Goal: Find specific page/section: Find specific page/section

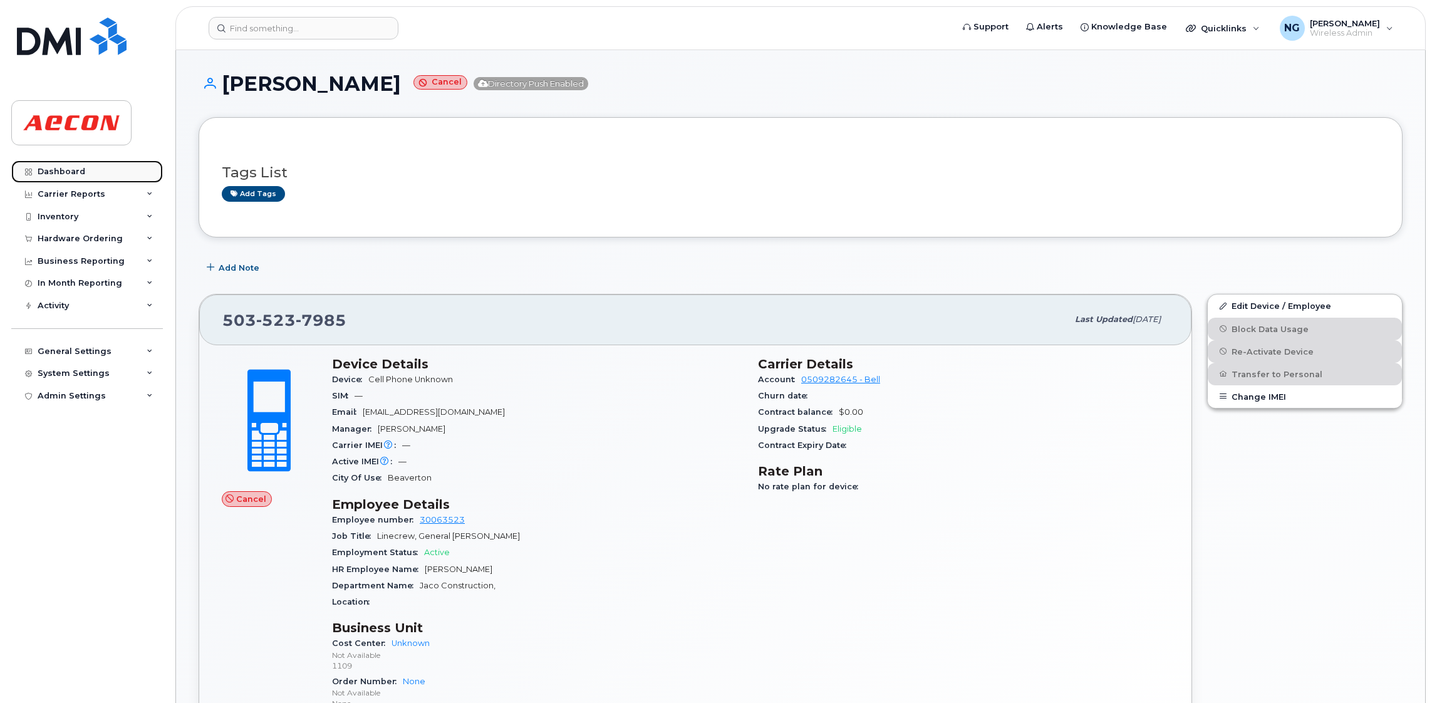
click at [54, 174] on div "Dashboard" at bounding box center [62, 172] width 48 height 10
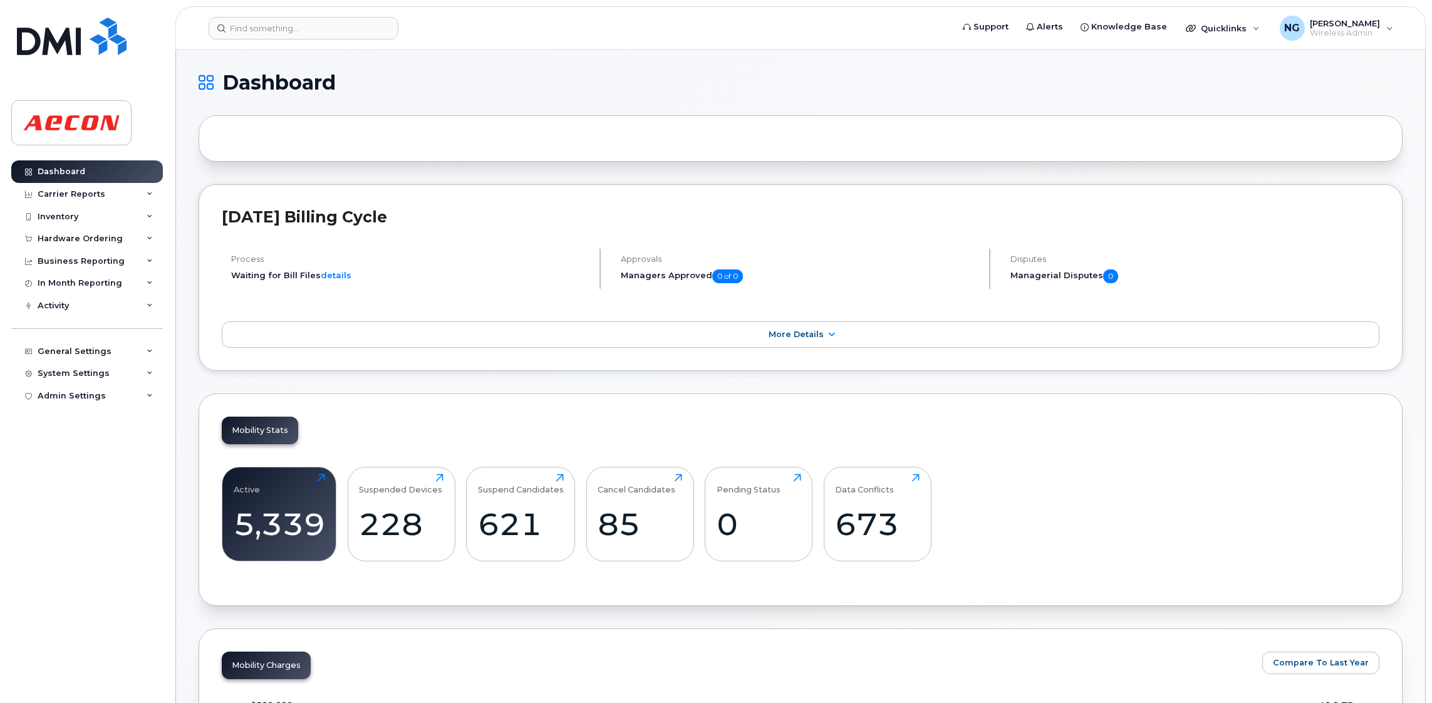
scroll to position [281, 0]
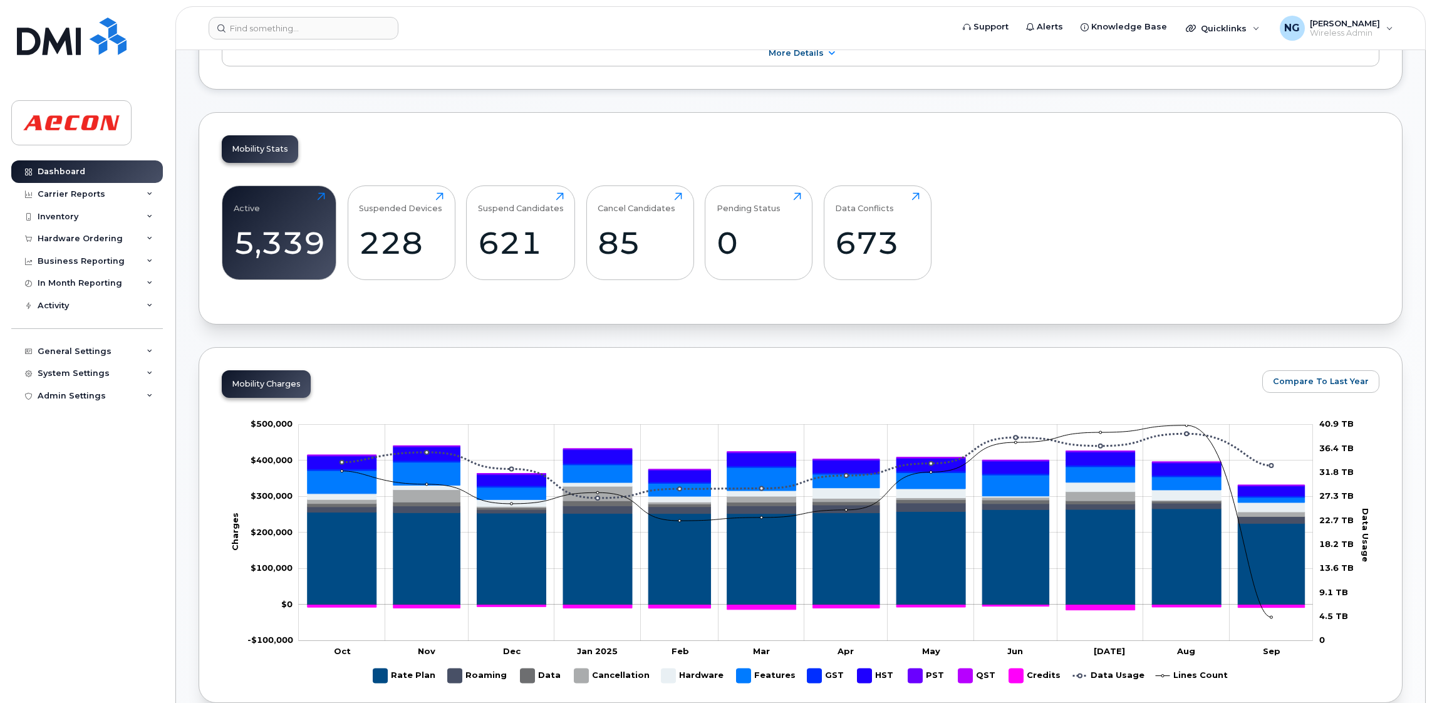
click at [1060, 245] on div "Active 5,339 Click to view more Suspended Devices 228 Click to view more Suspen…" at bounding box center [800, 237] width 1157 height 127
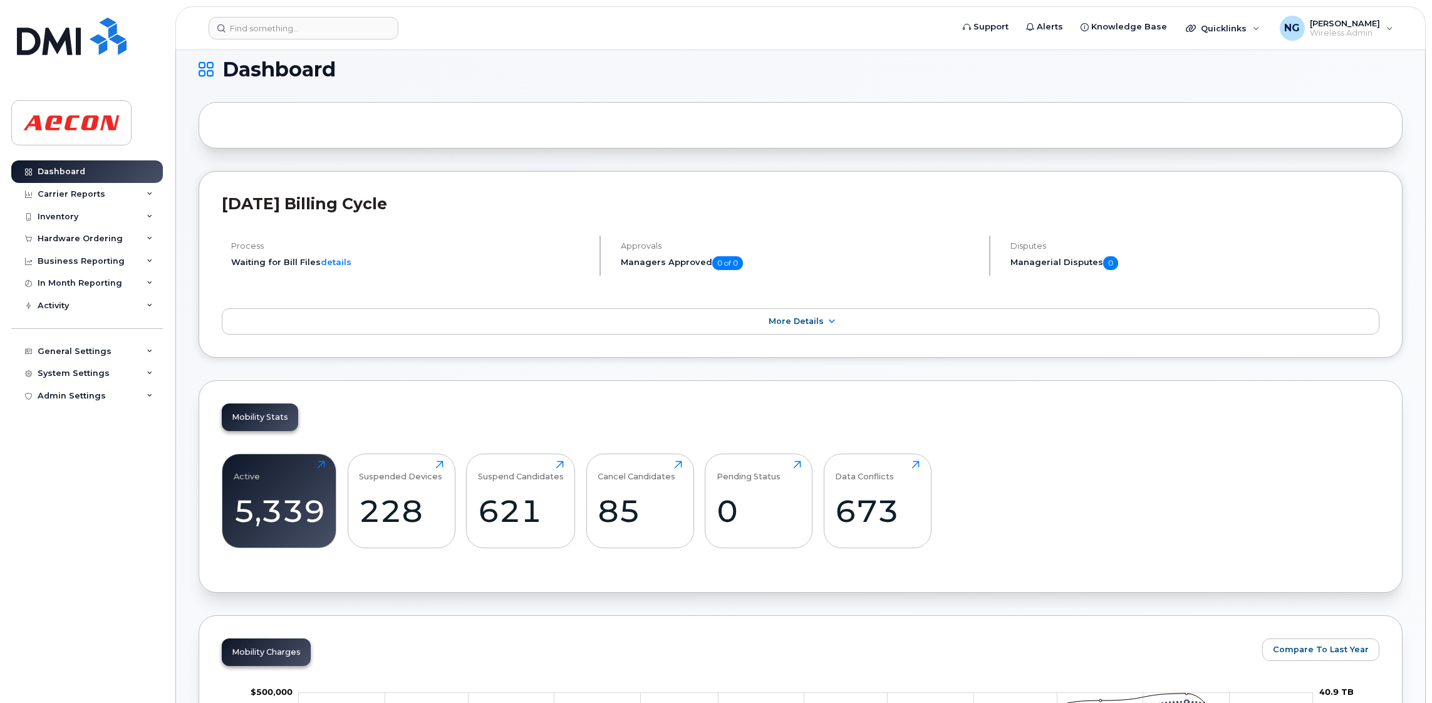
scroll to position [0, 0]
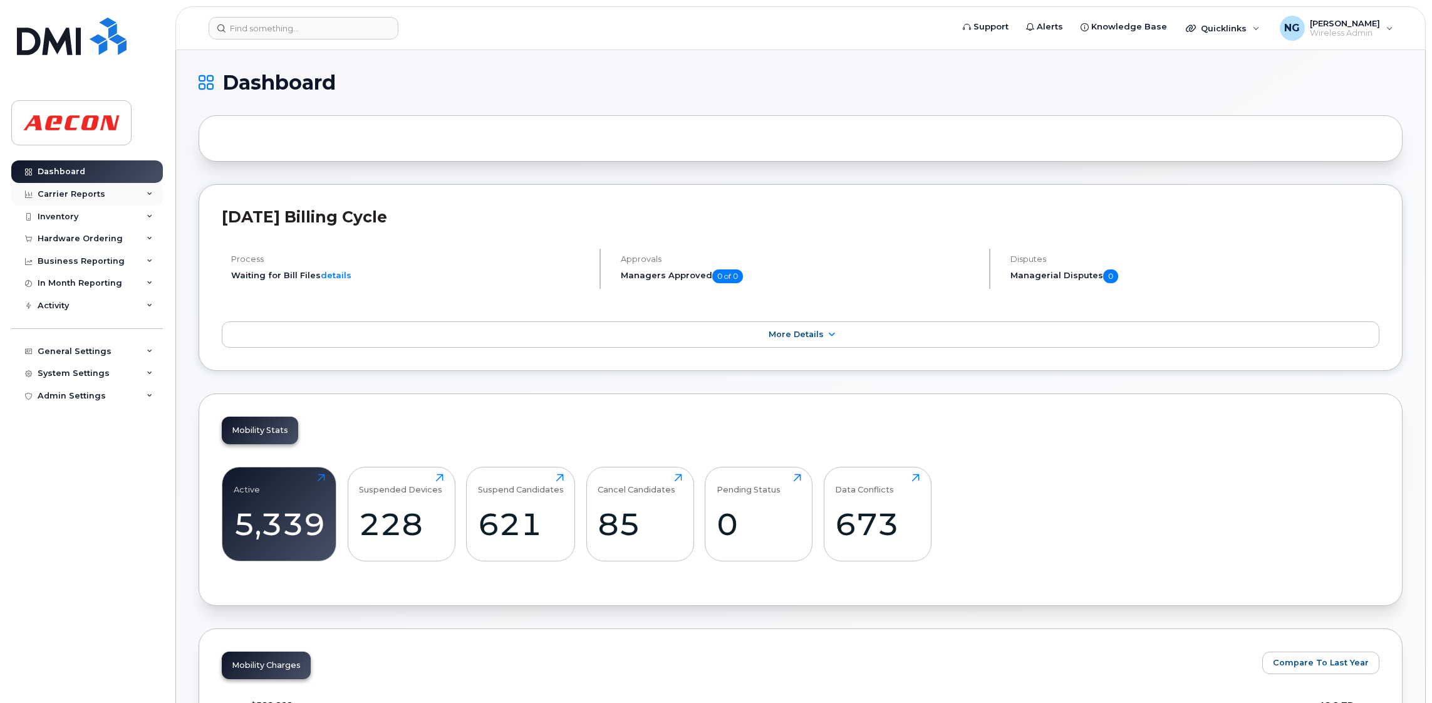
click at [91, 194] on div "Carrier Reports" at bounding box center [72, 194] width 68 height 10
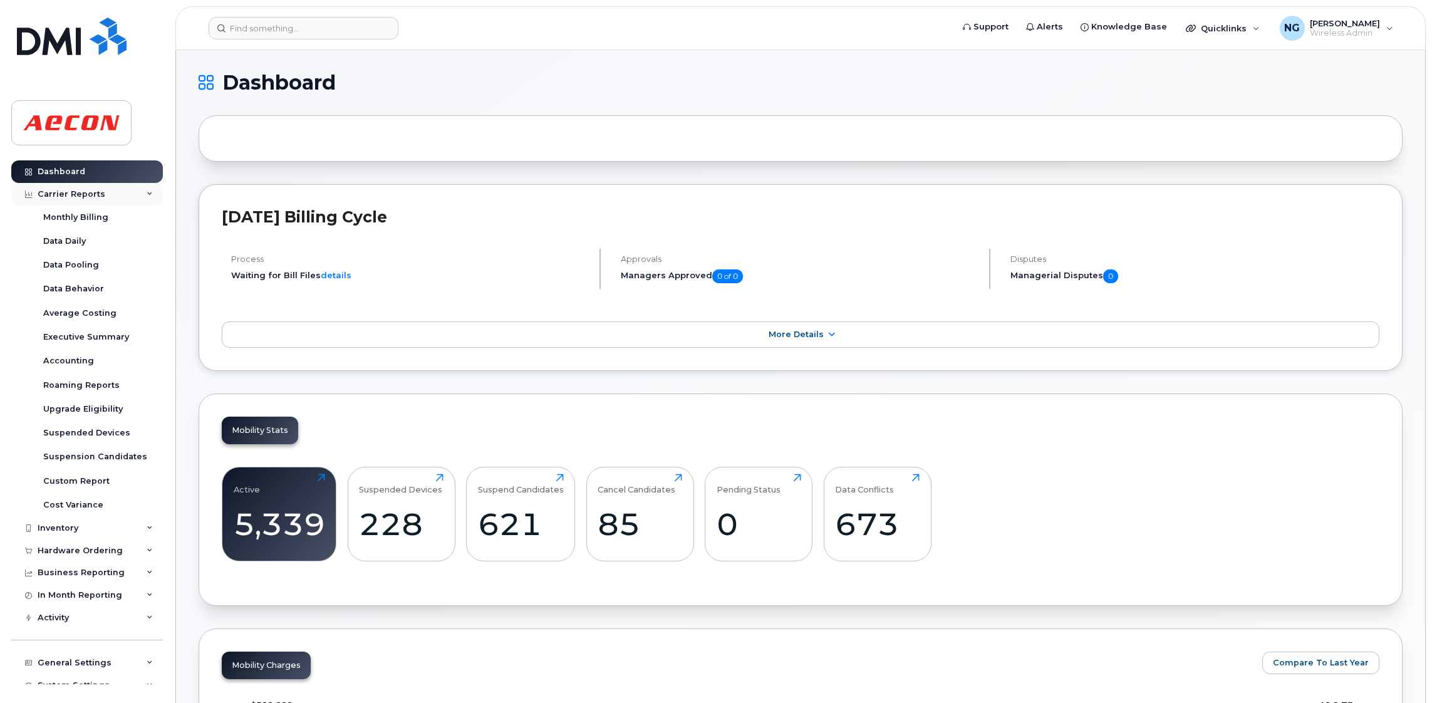
click at [92, 195] on div "Carrier Reports" at bounding box center [72, 194] width 68 height 10
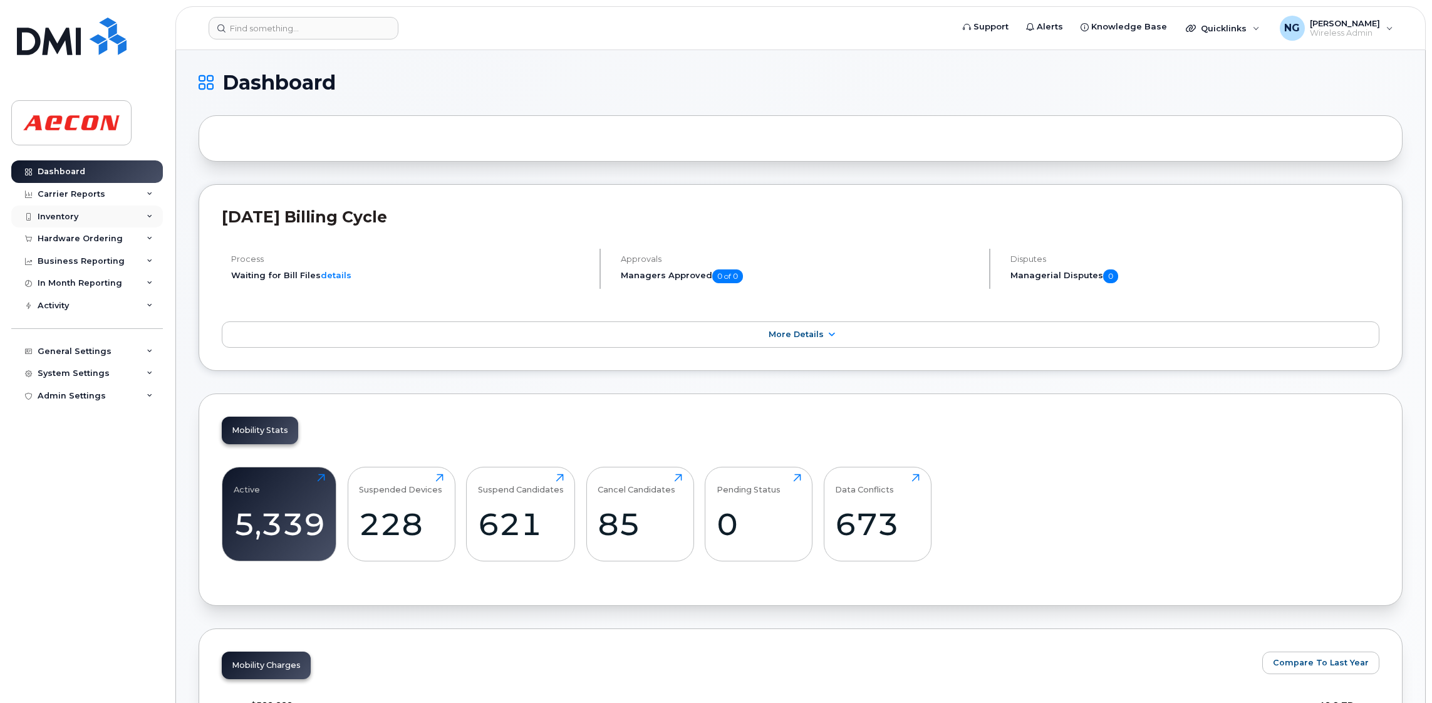
click at [69, 223] on div "Inventory" at bounding box center [87, 216] width 152 height 23
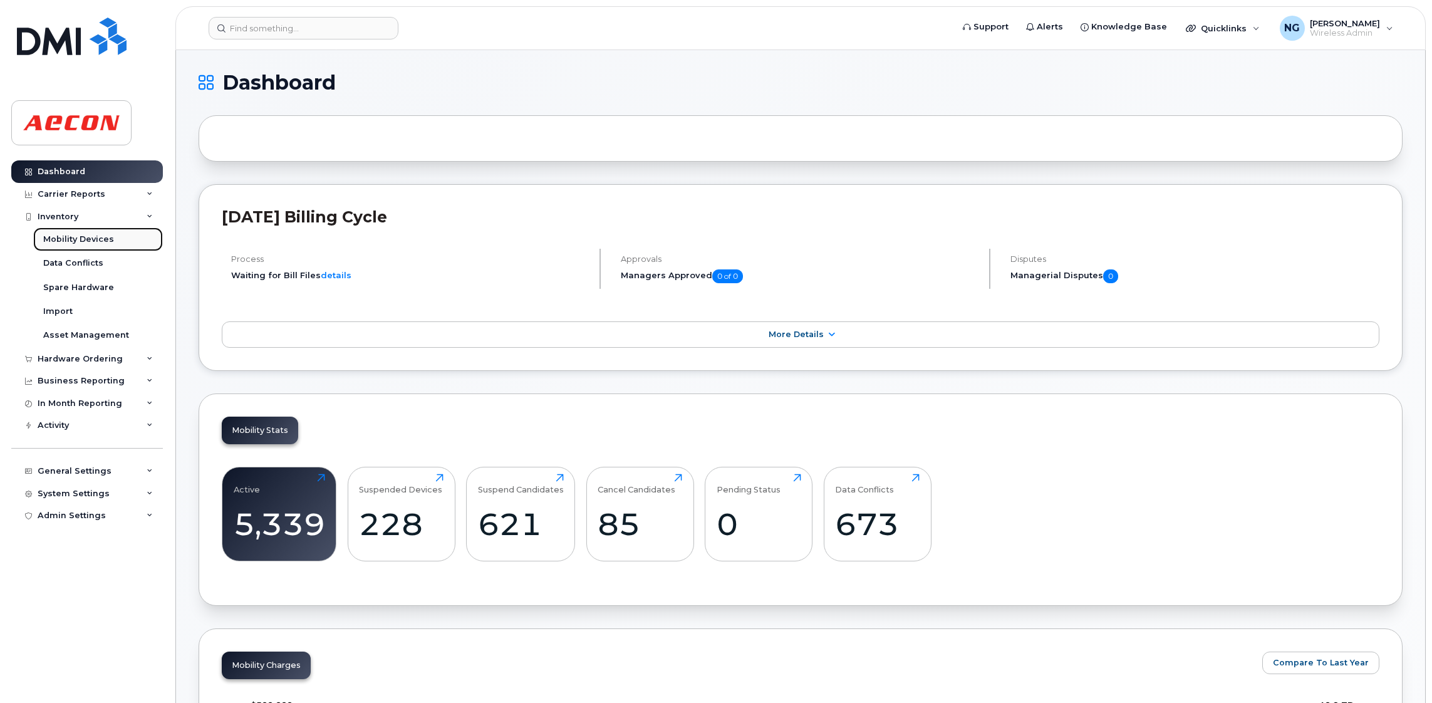
click at [86, 241] on div "Mobility Devices" at bounding box center [78, 239] width 71 height 11
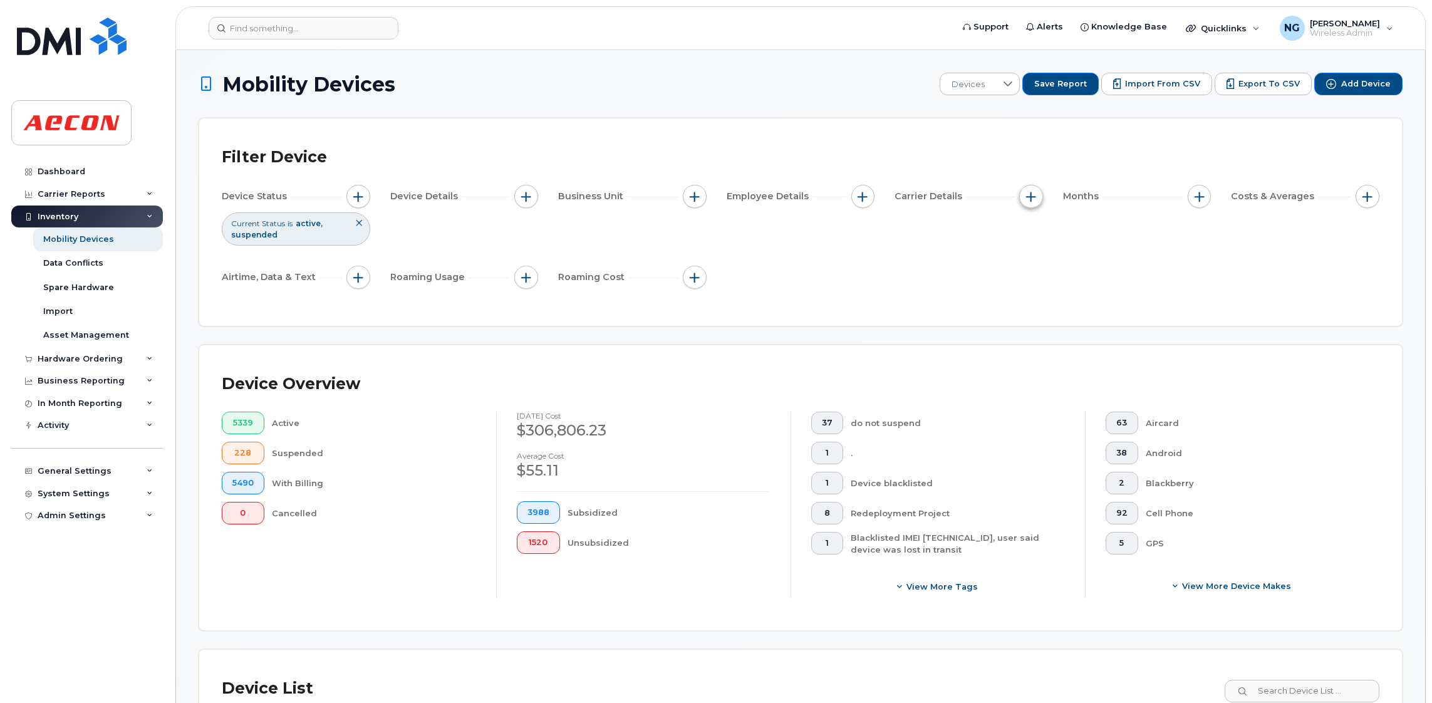
click at [1028, 199] on span "button" at bounding box center [1031, 197] width 10 height 10
click at [1036, 234] on input "Carrier" at bounding box center [1034, 235] width 10 height 10
checkbox input "true"
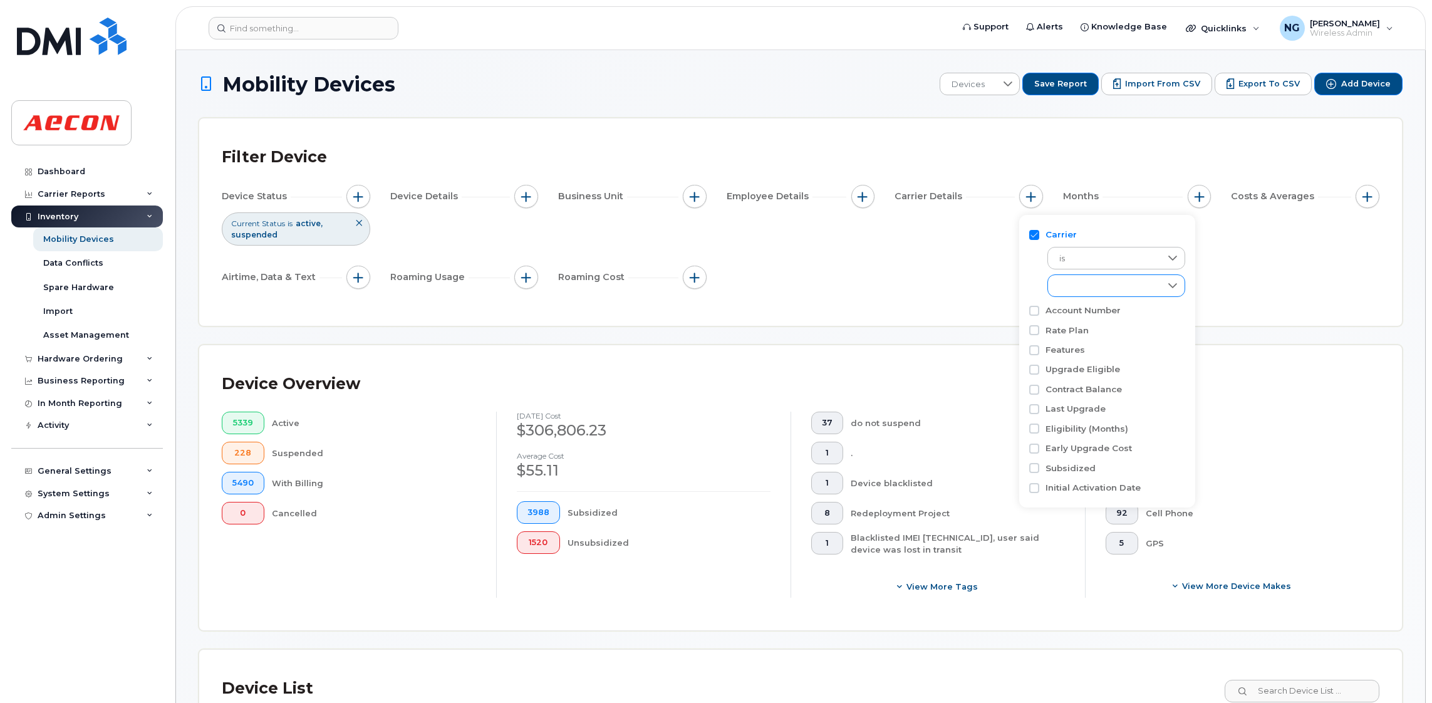
click at [1089, 287] on div "empty" at bounding box center [1104, 285] width 113 height 21
click at [1107, 388] on li "[PERSON_NAME]" at bounding box center [1116, 383] width 138 height 22
checkbox input "true"
click at [1107, 405] on li "Telus" at bounding box center [1116, 404] width 138 height 22
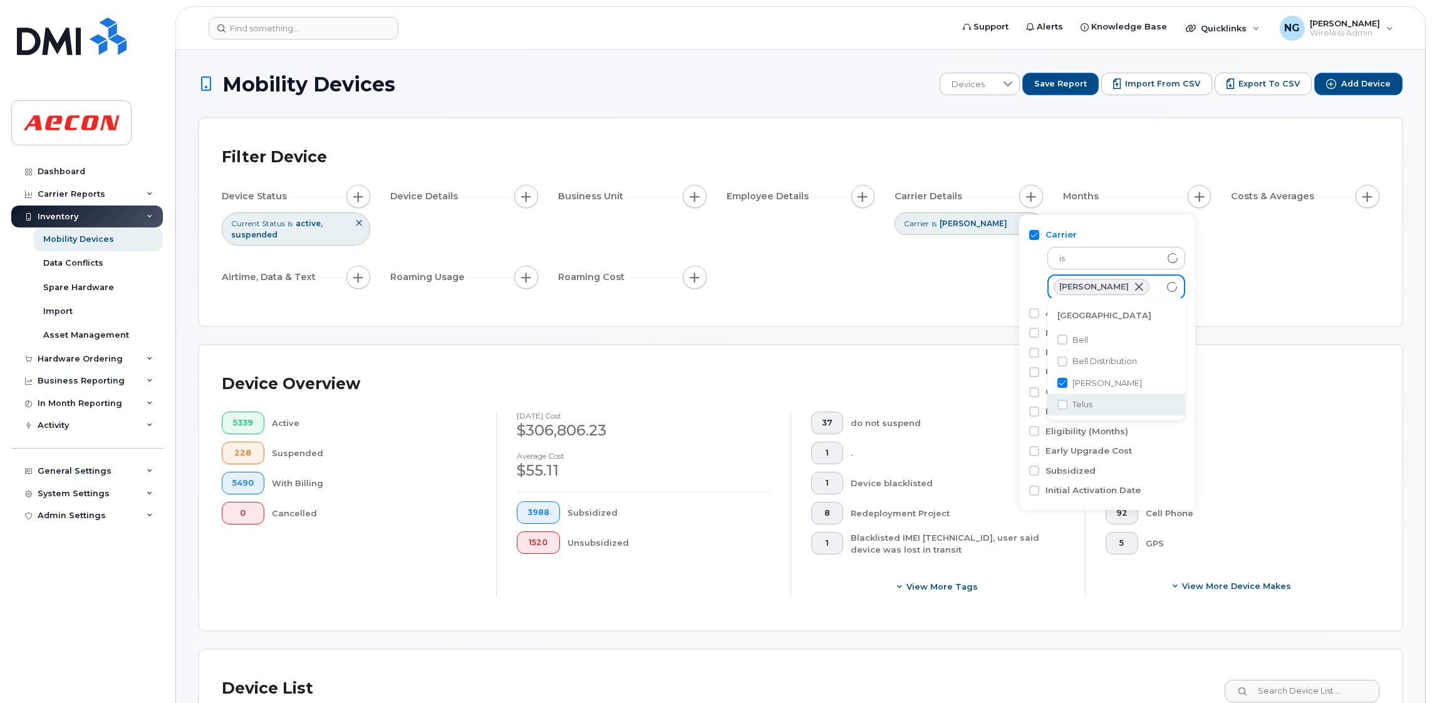
checkbox input "true"
click at [1331, 504] on div "Cell Phone" at bounding box center [1252, 513] width 214 height 23
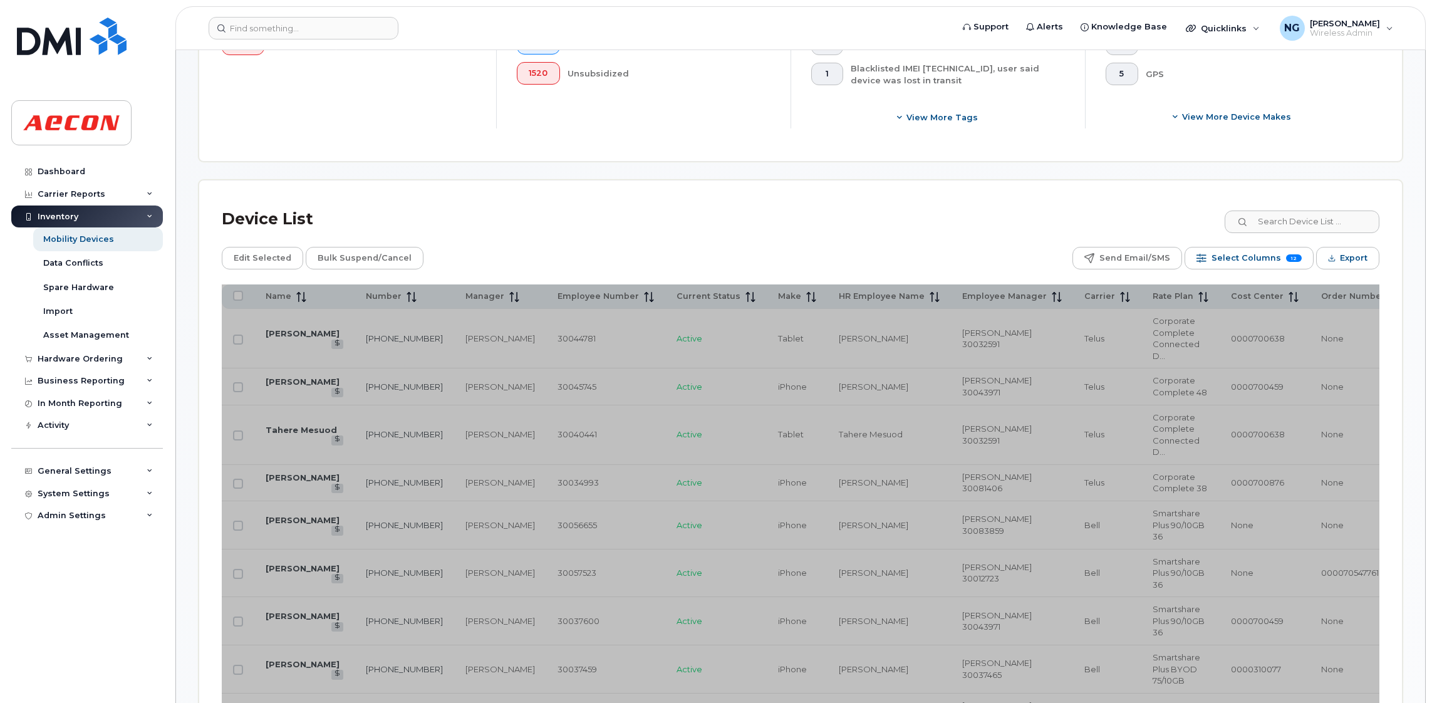
scroll to position [0, 0]
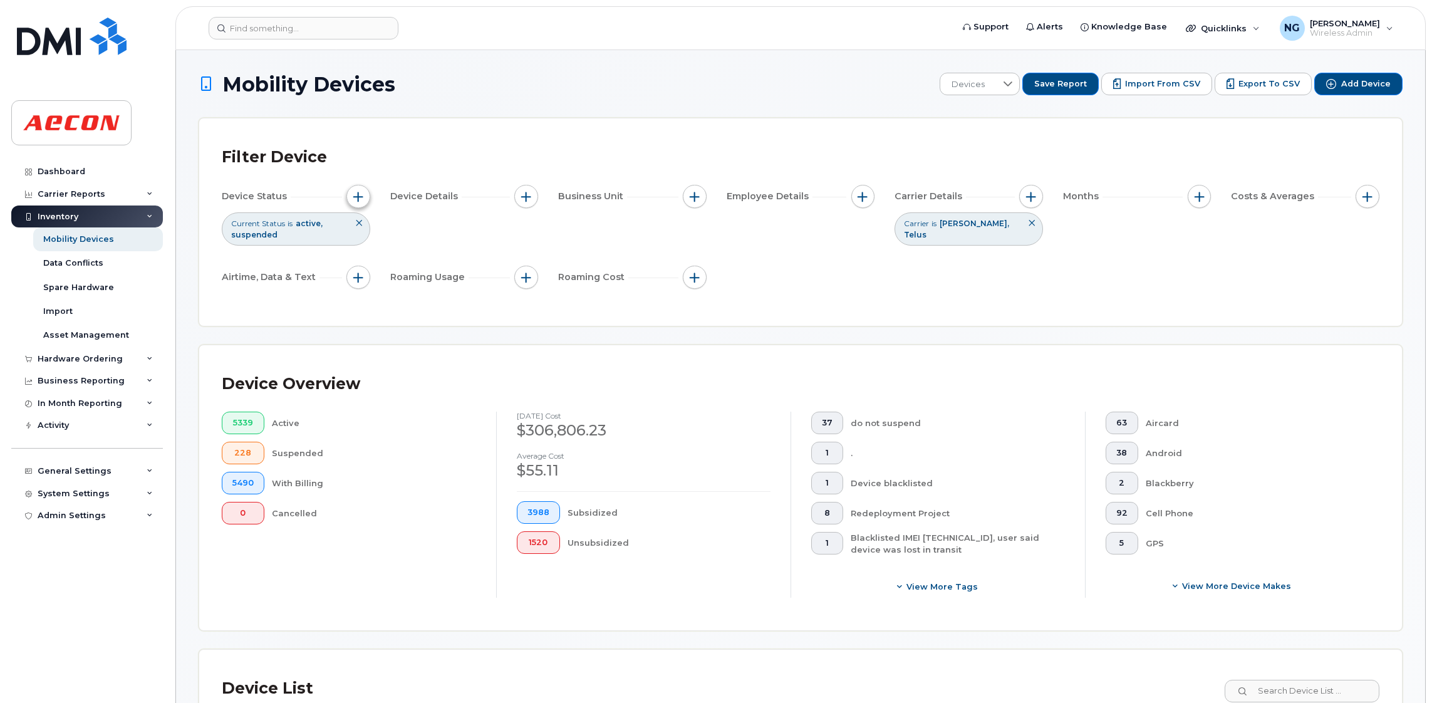
click at [356, 203] on button "button" at bounding box center [358, 197] width 24 height 24
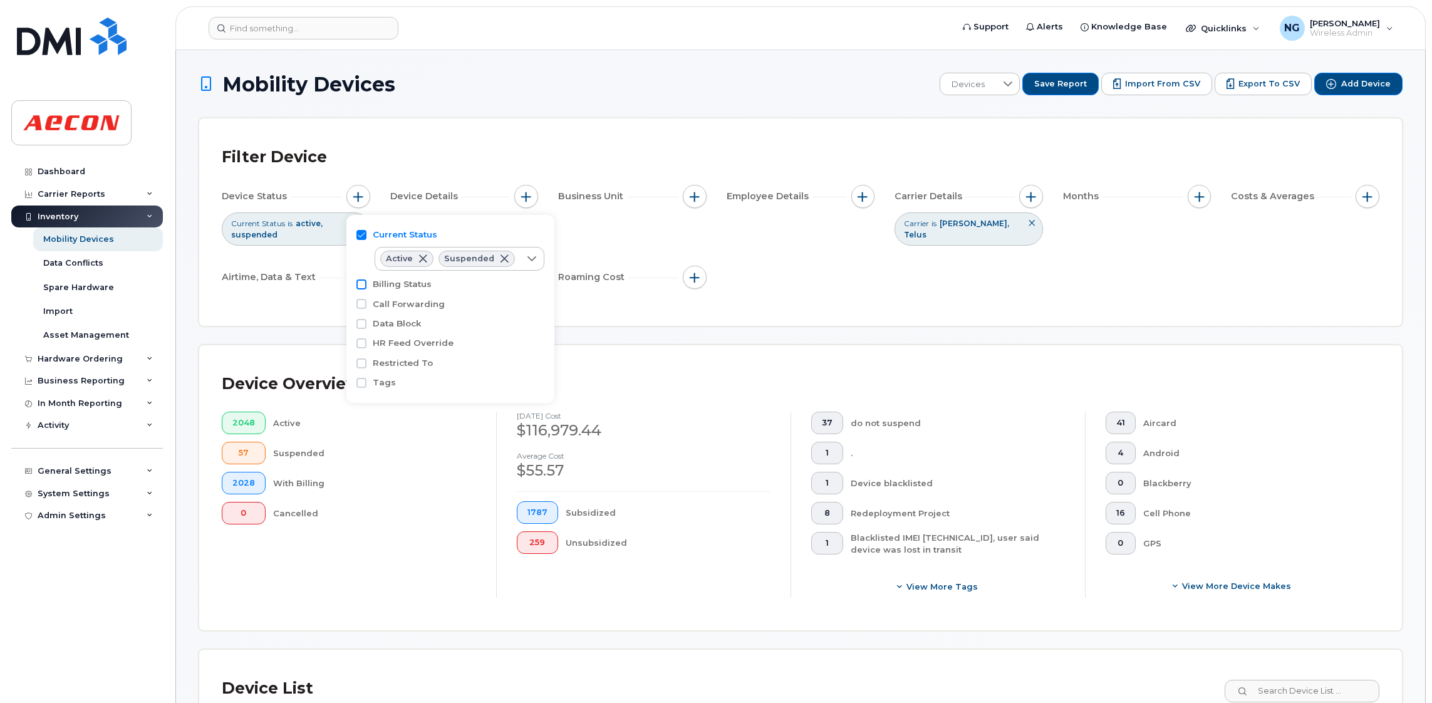
click at [363, 287] on input "Billing Status" at bounding box center [361, 284] width 10 height 10
checkbox input "true"
click at [468, 344] on div "Data Block" at bounding box center [450, 352] width 188 height 19
click at [462, 304] on div "empty" at bounding box center [447, 307] width 145 height 21
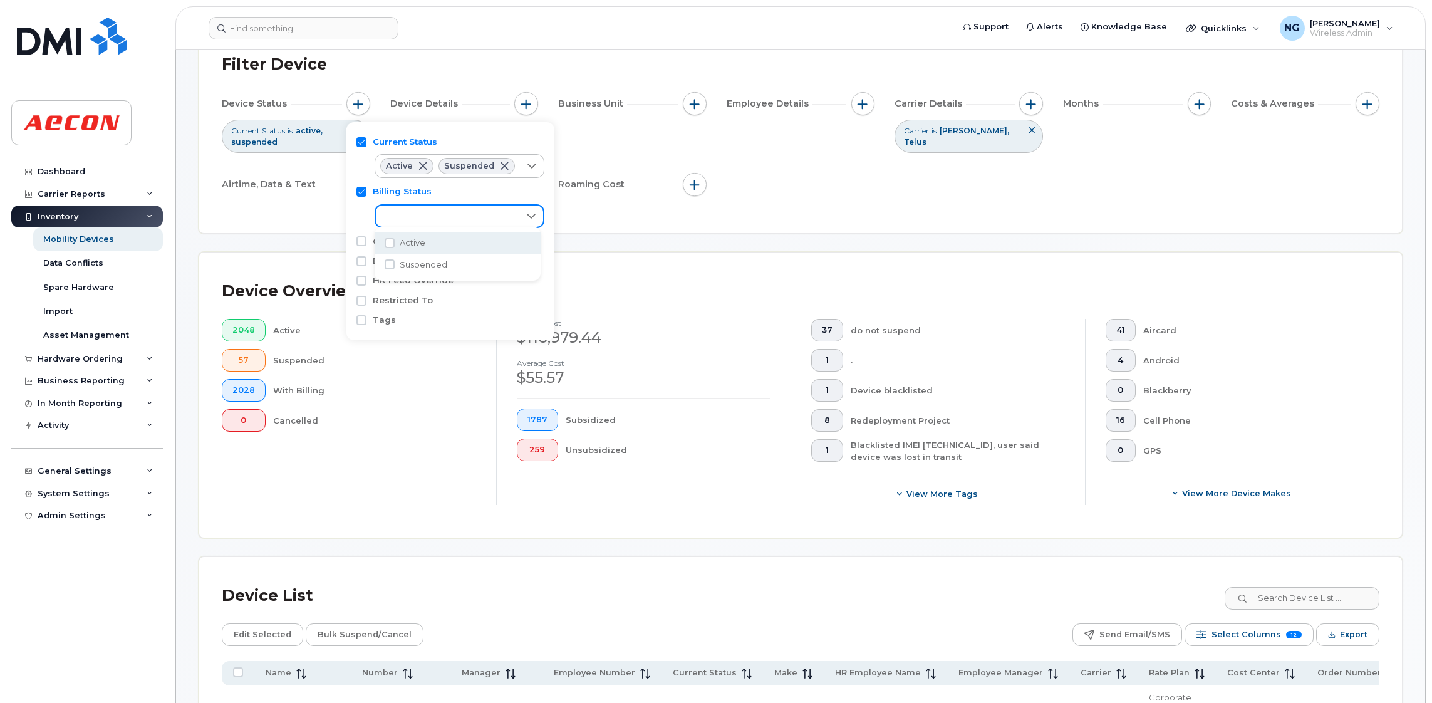
scroll to position [94, 0]
click at [528, 215] on icon at bounding box center [531, 214] width 9 height 5
drag, startPoint x: 393, startPoint y: 202, endPoint x: 396, endPoint y: 196, distance: 6.8
click at [394, 202] on div "empty" at bounding box center [450, 212] width 188 height 30
click at [648, 297] on div "Device Overview" at bounding box center [800, 290] width 1157 height 33
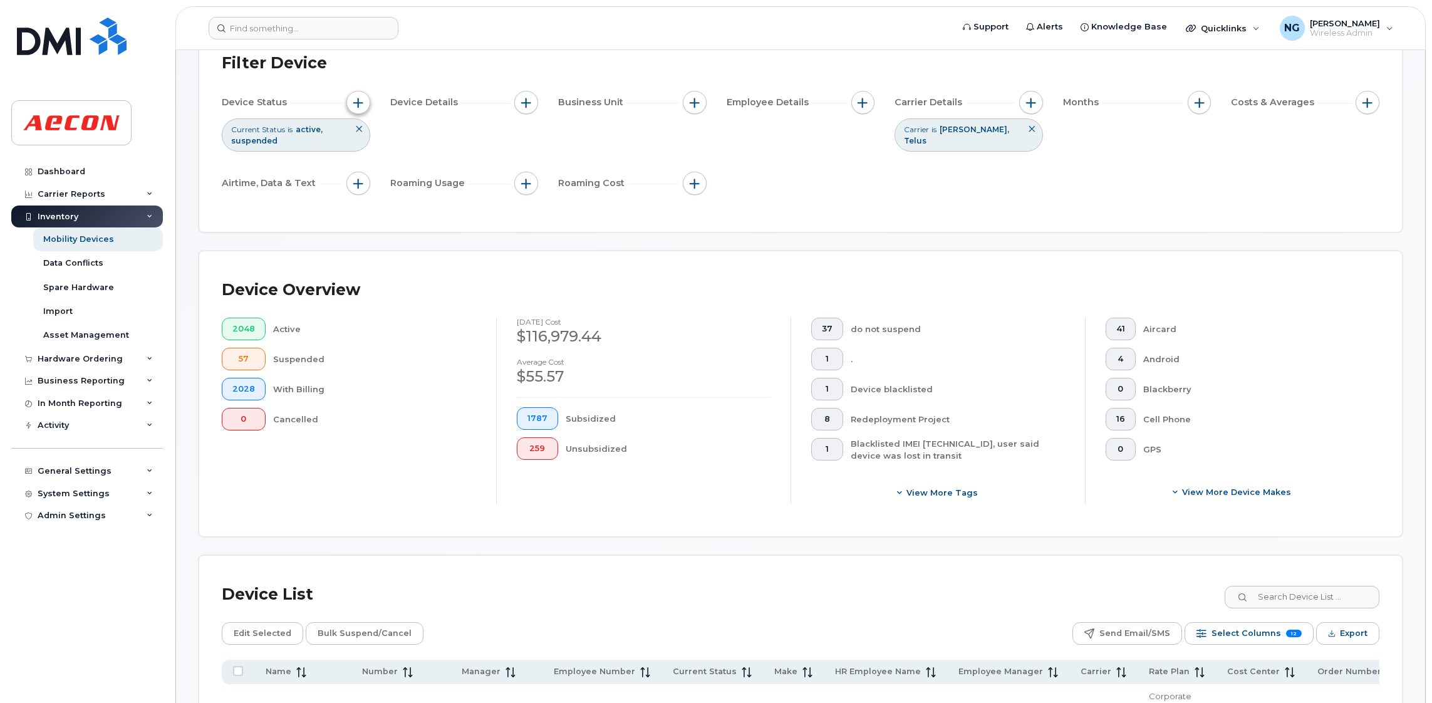
click at [354, 103] on span "button" at bounding box center [358, 103] width 10 height 10
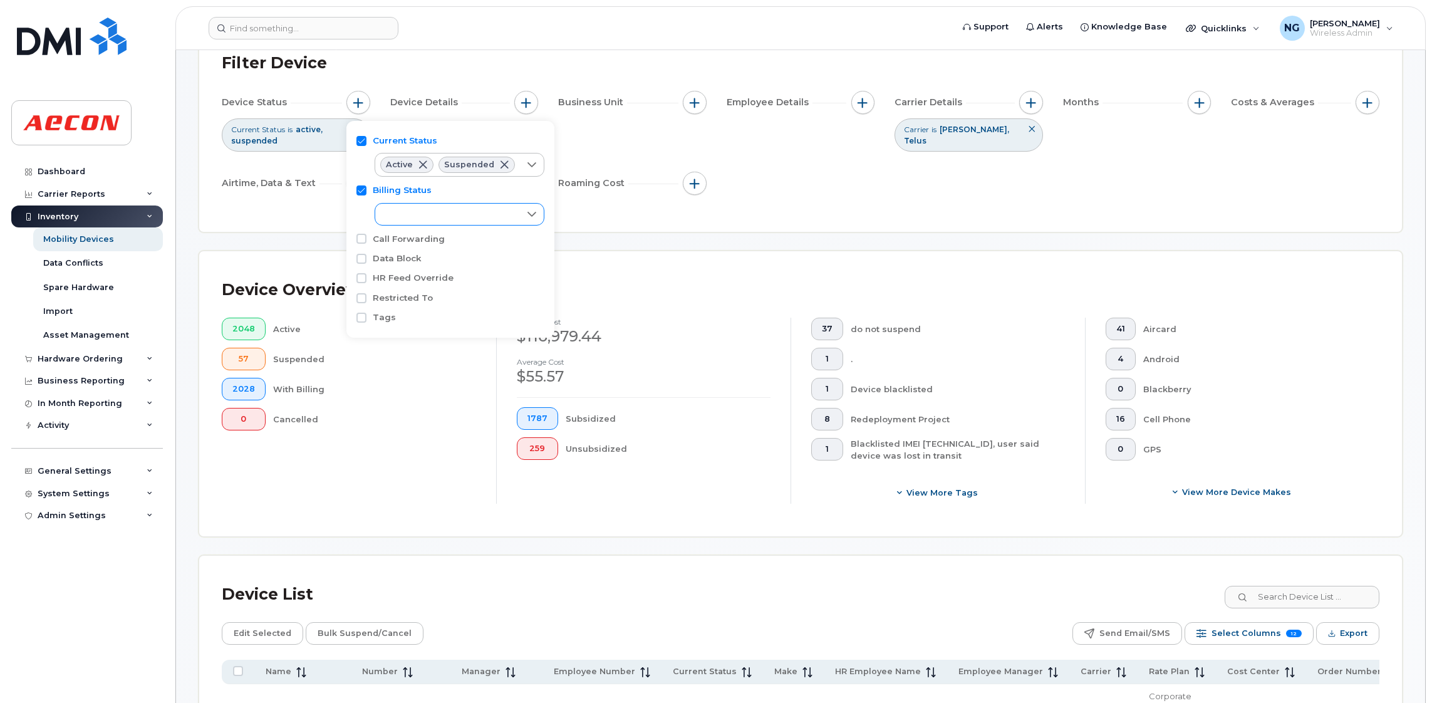
click at [527, 214] on icon at bounding box center [532, 214] width 10 height 10
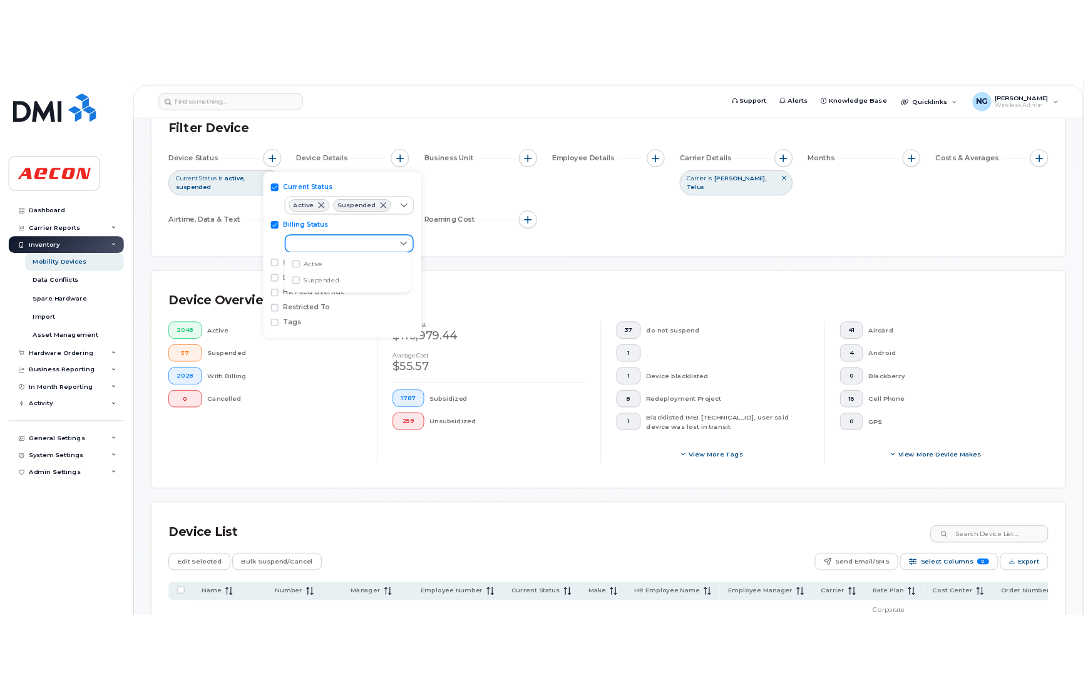
scroll to position [6, 51]
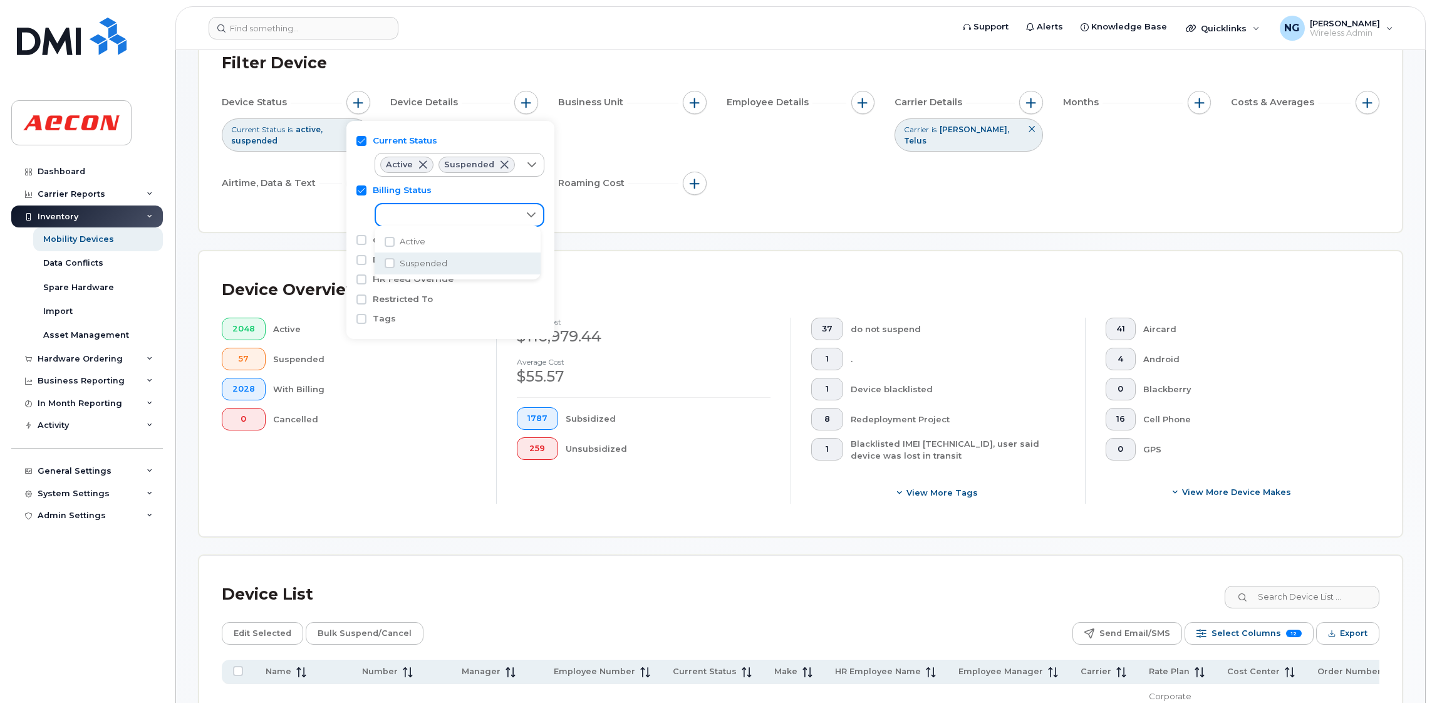
click at [708, 318] on h4 "September 2025 cost" at bounding box center [644, 322] width 254 height 8
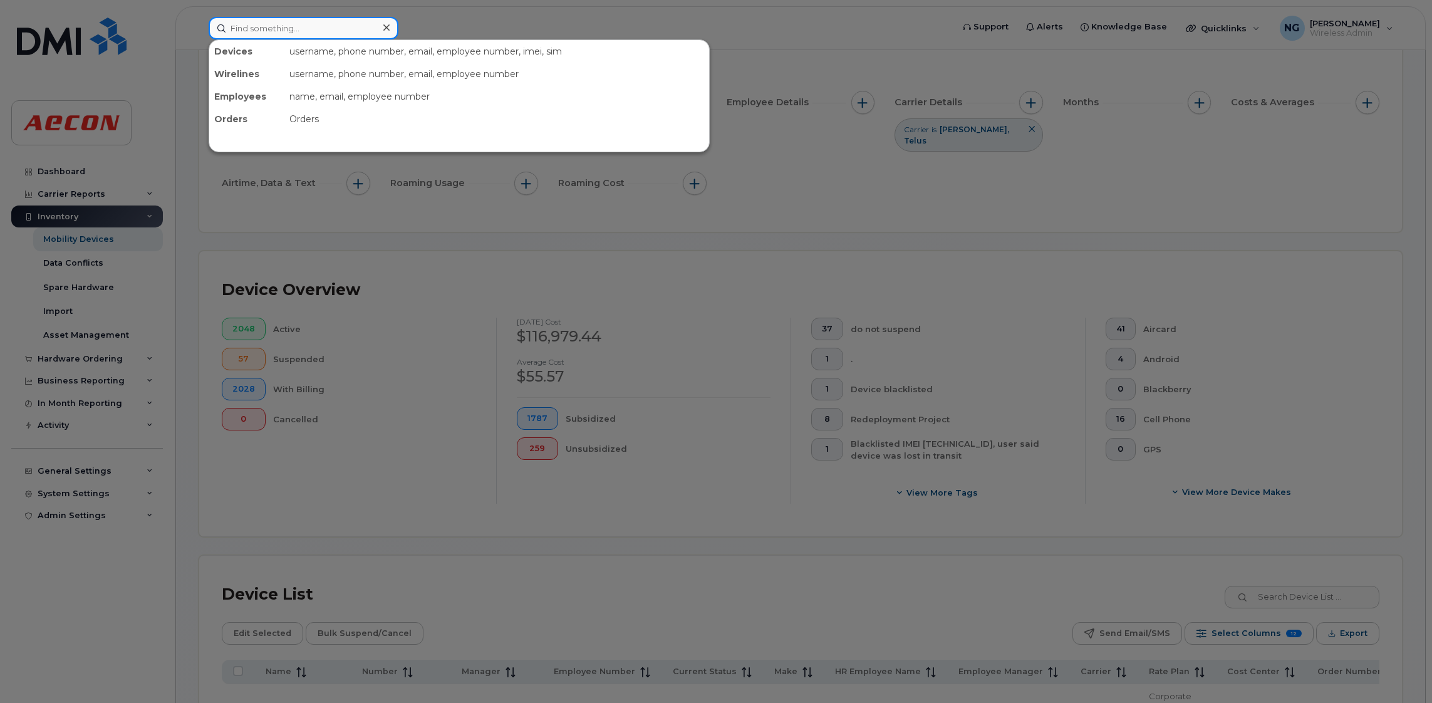
click at [300, 33] on input at bounding box center [304, 28] width 190 height 23
click at [902, 222] on div at bounding box center [716, 351] width 1432 height 703
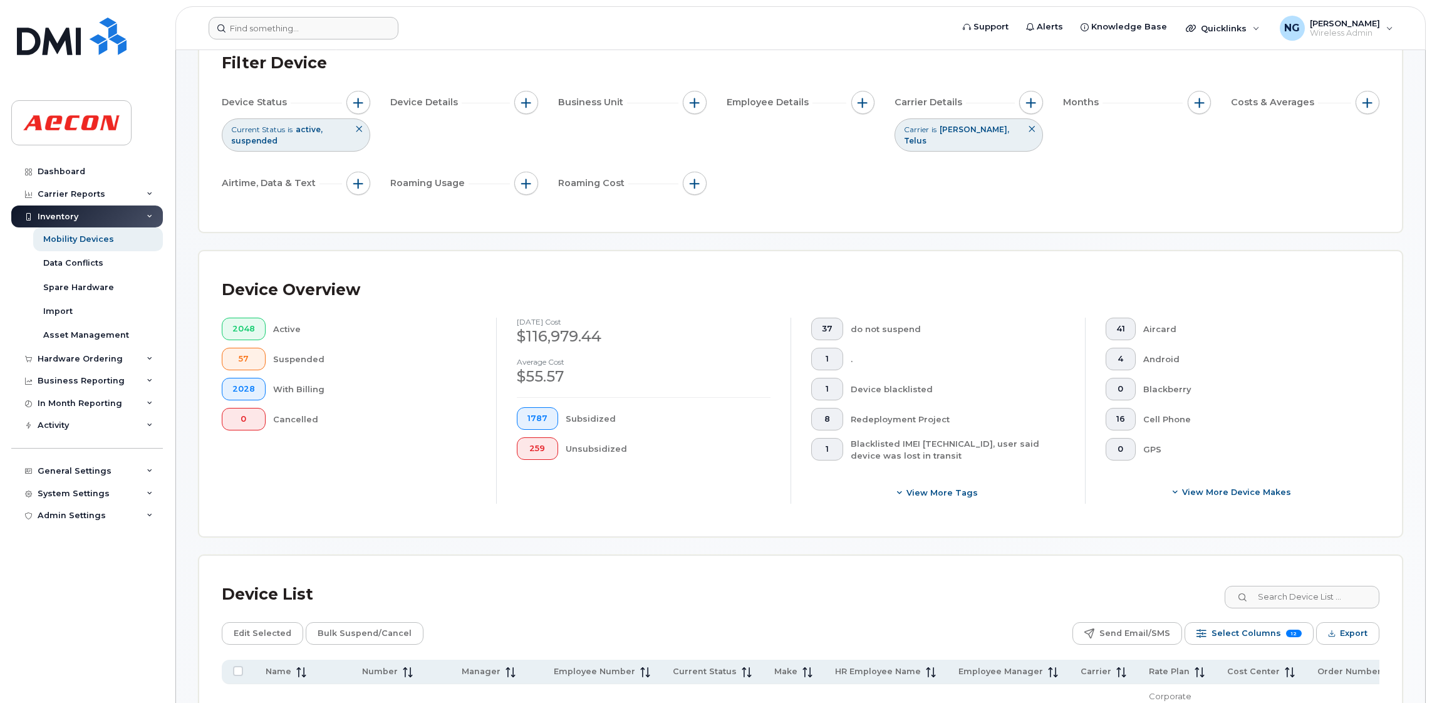
click at [294, 24] on input at bounding box center [304, 28] width 190 height 23
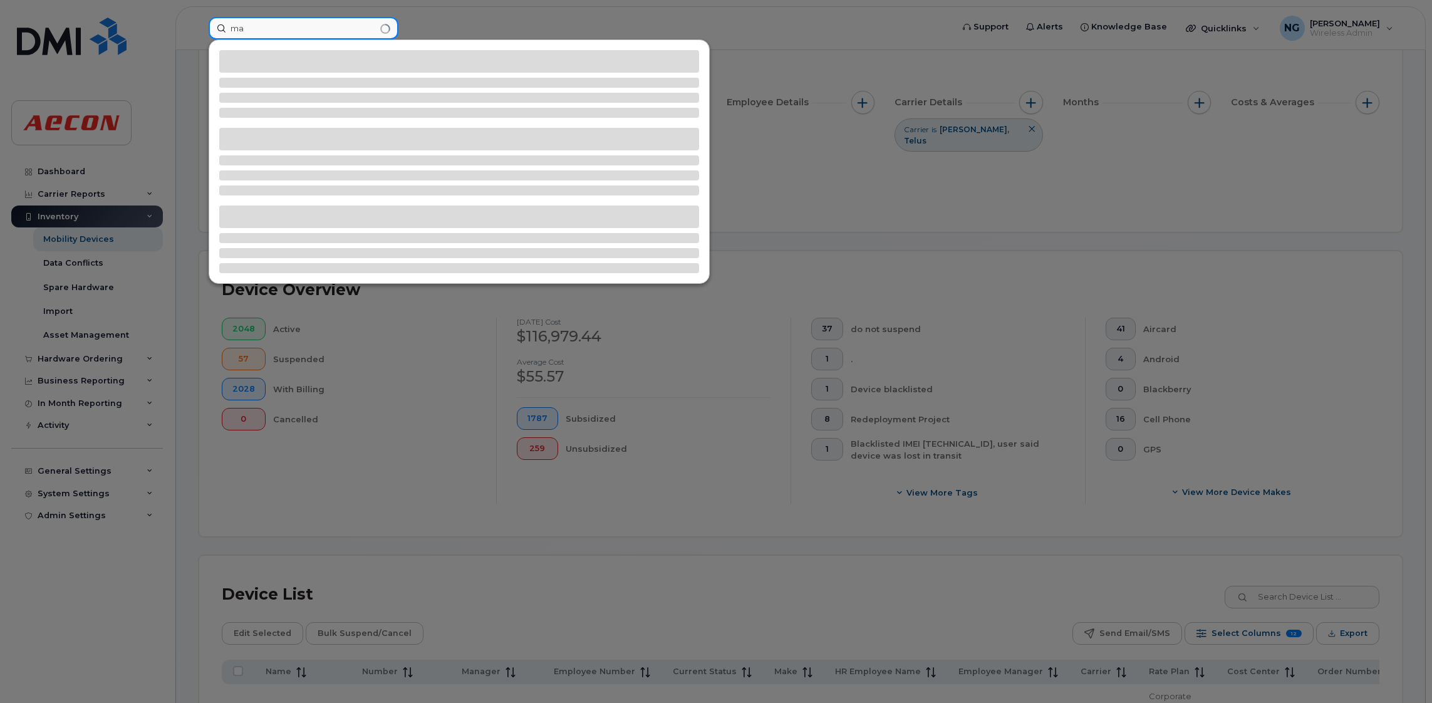
type input "m"
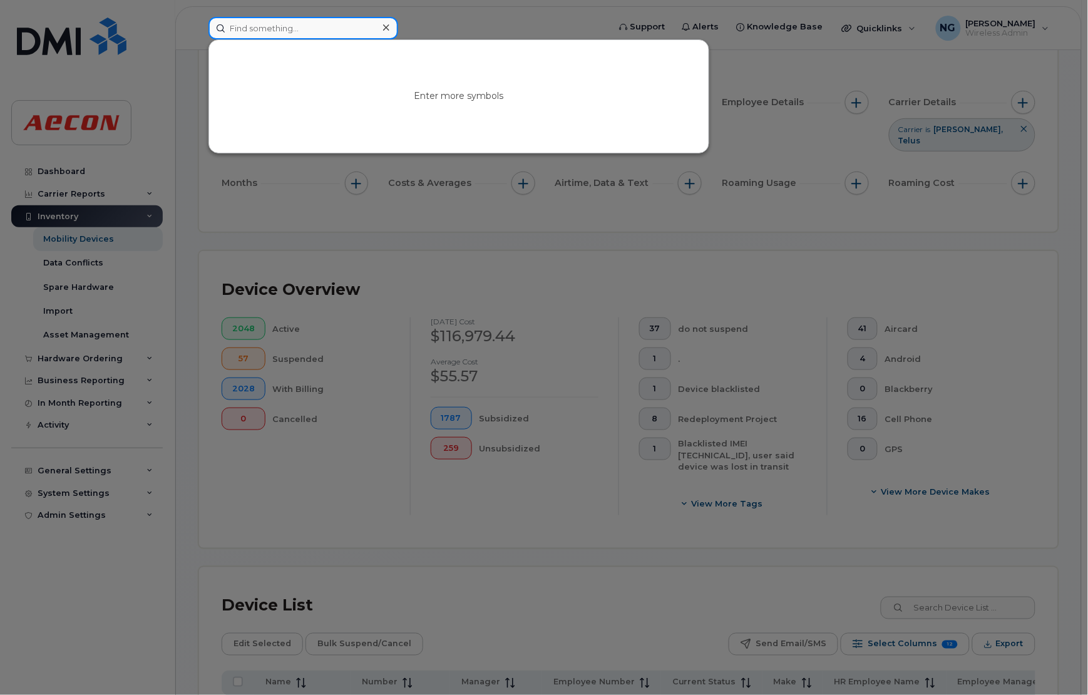
click at [289, 31] on input at bounding box center [304, 28] width 190 height 23
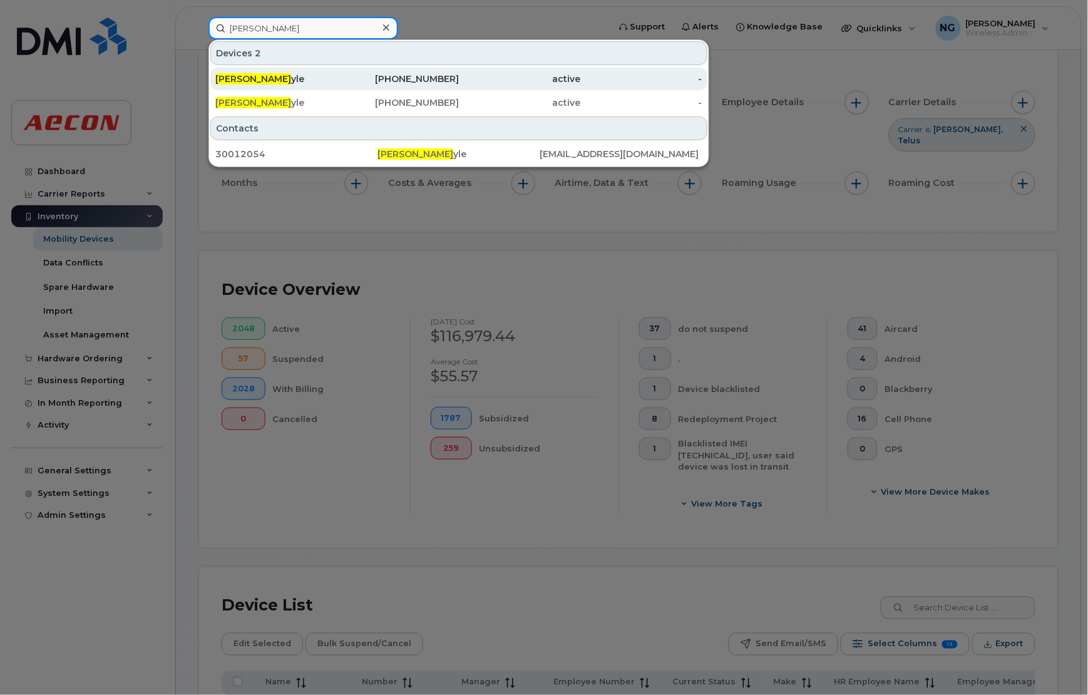
type input "martina do"
click at [437, 80] on div "416-550-5478" at bounding box center [399, 79] width 122 height 13
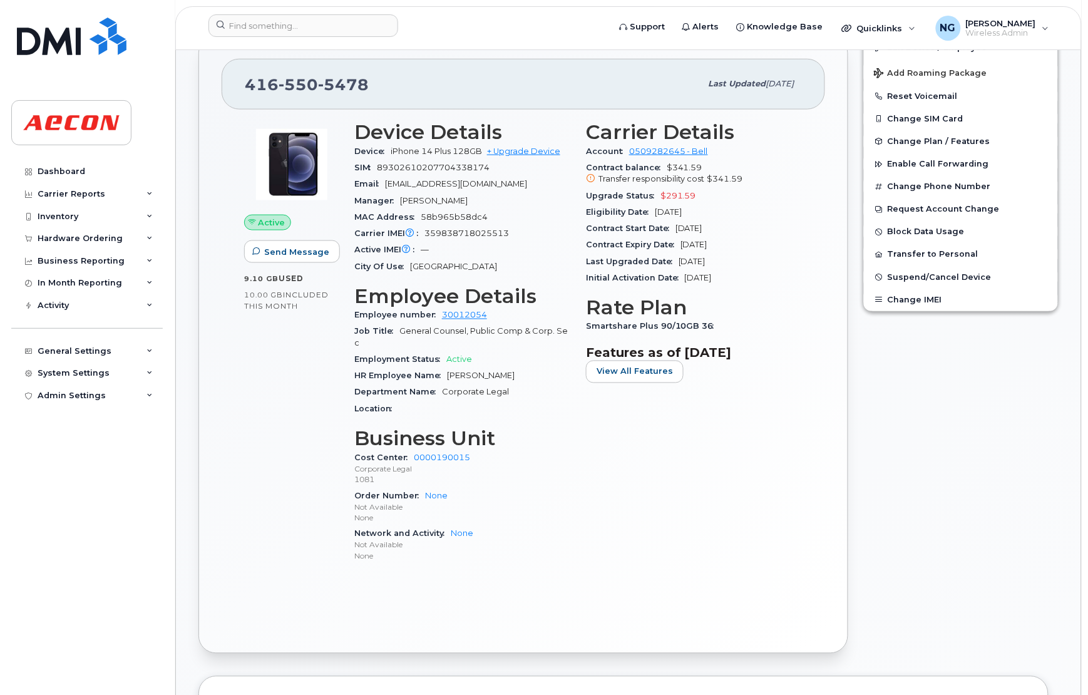
scroll to position [376, 0]
